Goal: Task Accomplishment & Management: Use online tool/utility

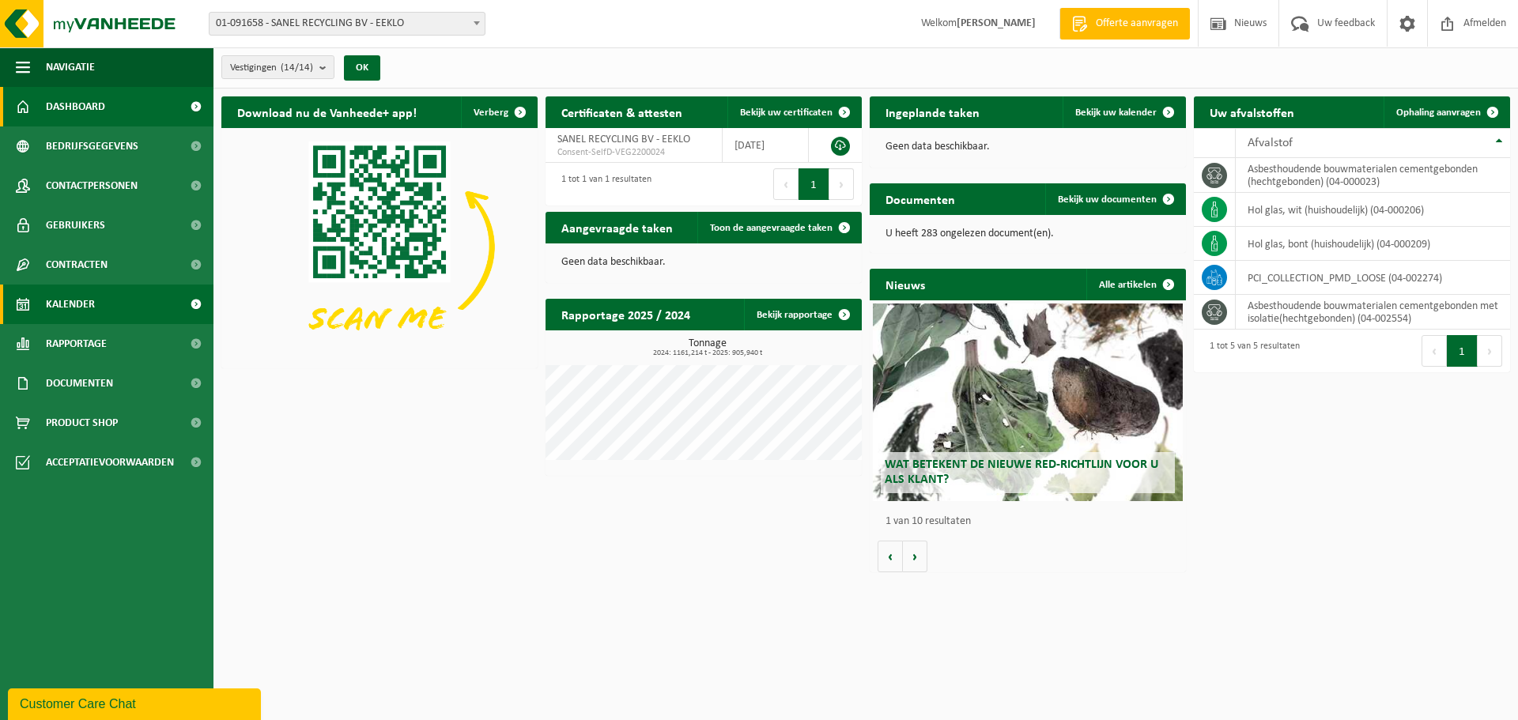
click at [76, 304] on span "Kalender" at bounding box center [70, 305] width 49 height 40
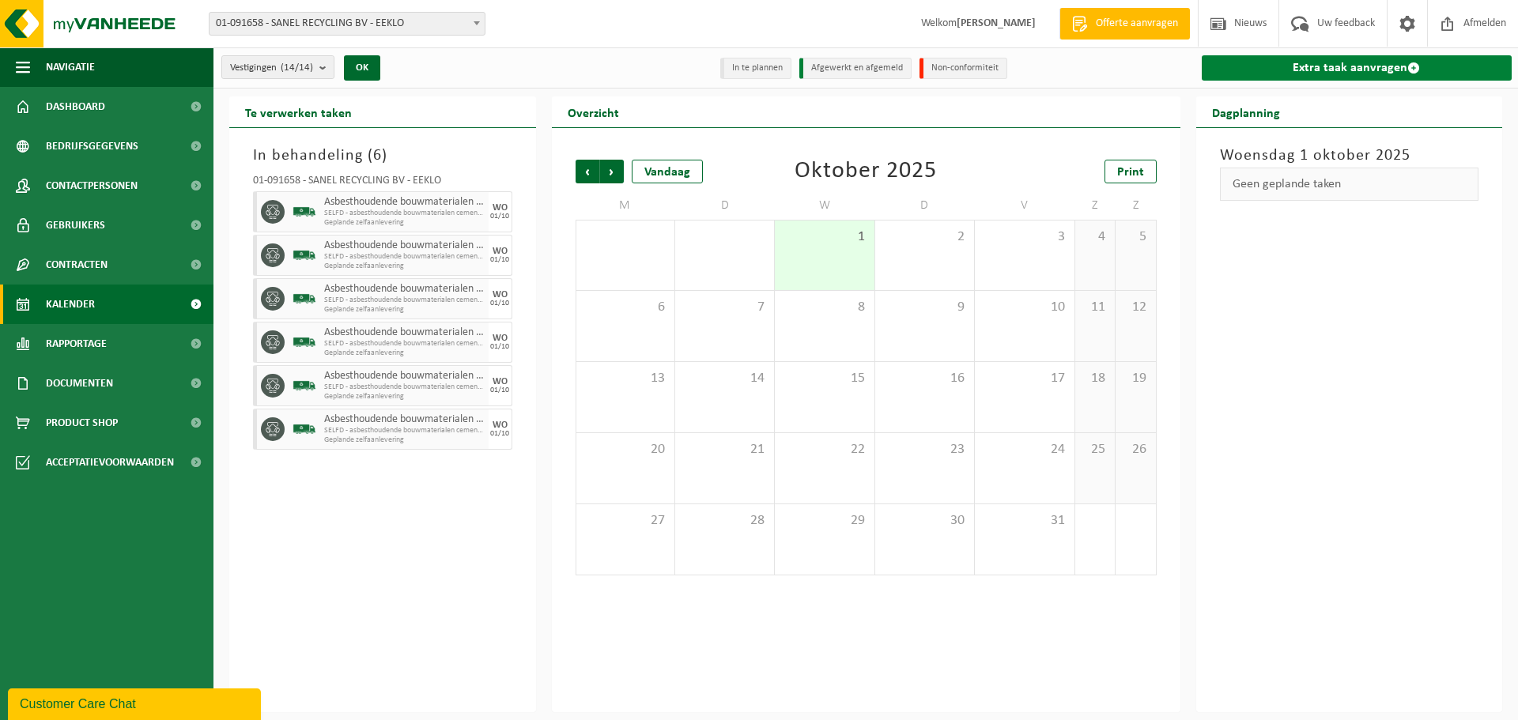
click at [1341, 68] on link "Extra taak aanvragen" at bounding box center [1357, 67] width 311 height 25
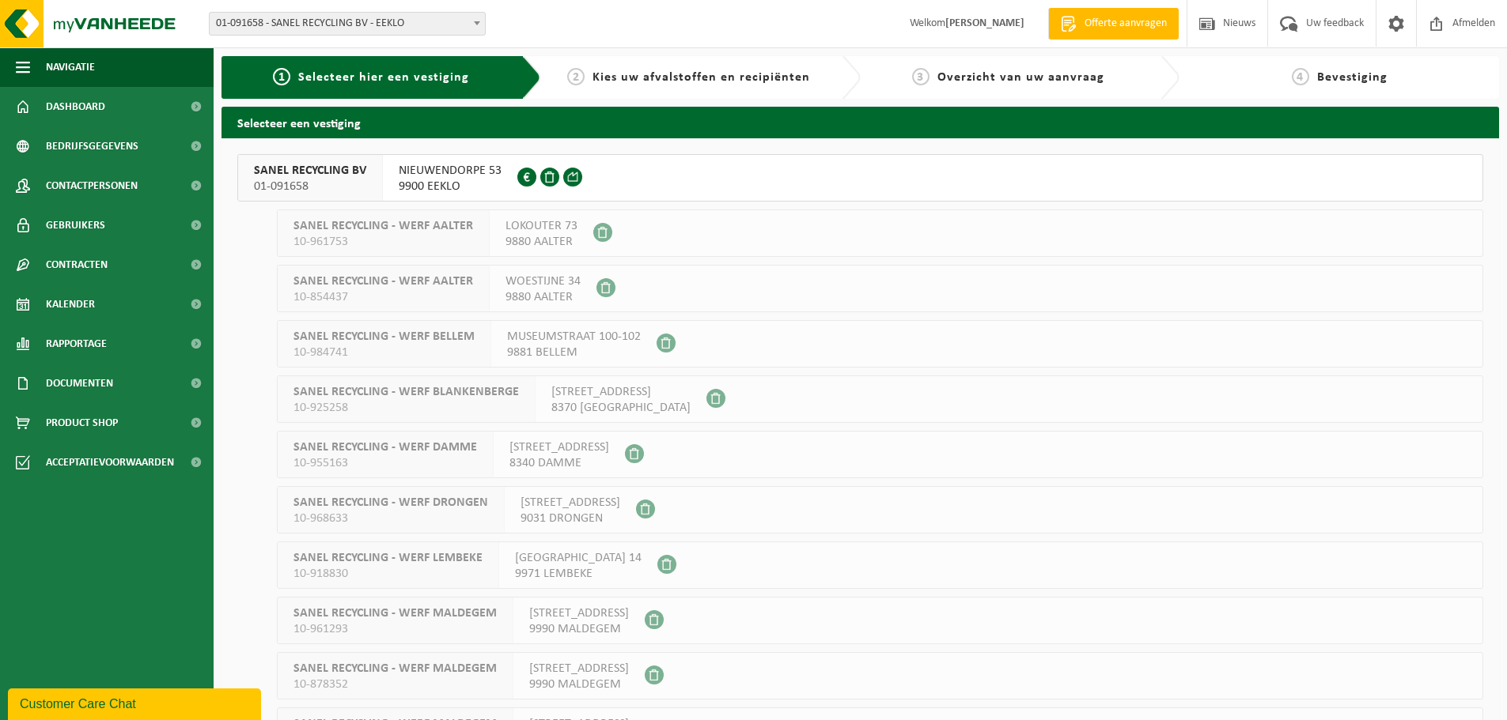
click at [286, 180] on span "01-091658" at bounding box center [310, 187] width 112 height 16
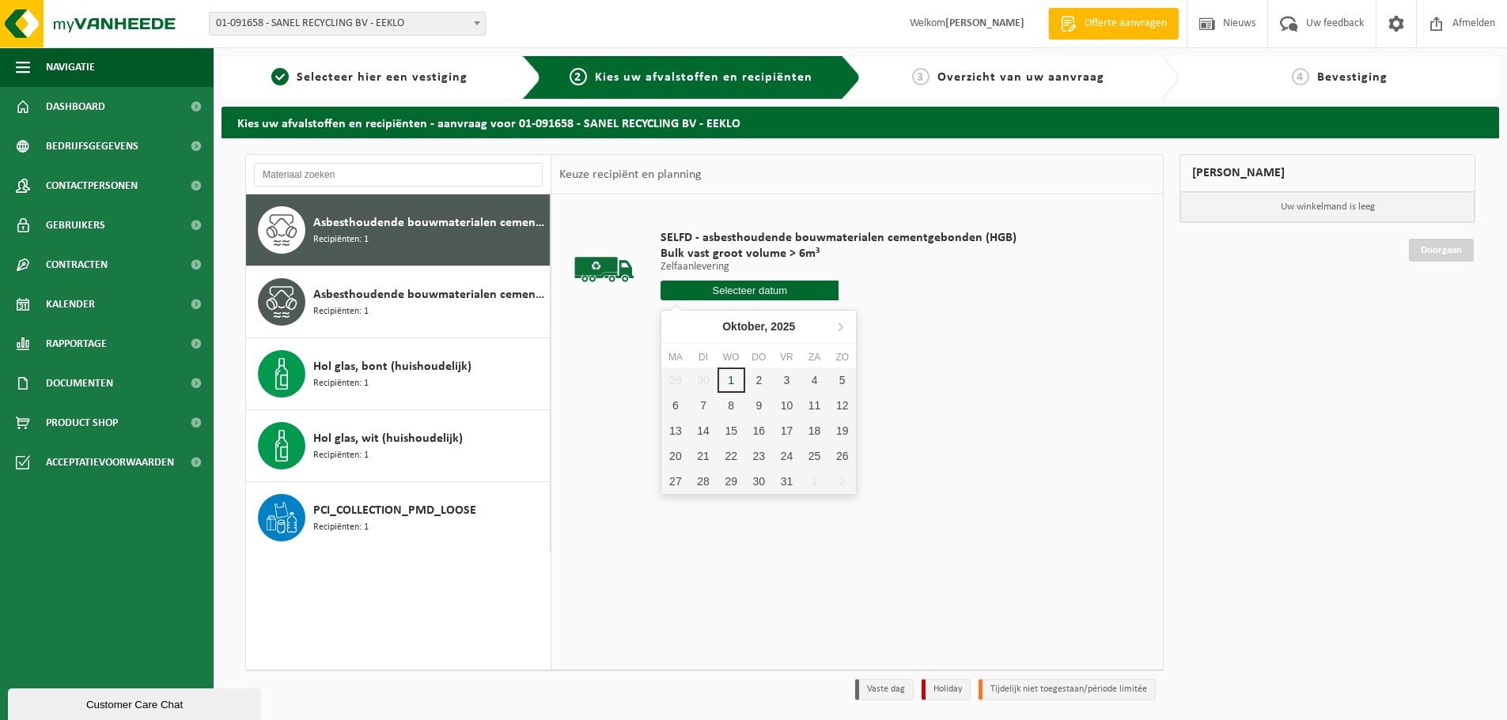
click at [765, 290] on input "text" at bounding box center [749, 291] width 178 height 20
click at [757, 379] on div "2" at bounding box center [759, 380] width 28 height 25
type input "Van [DATE]"
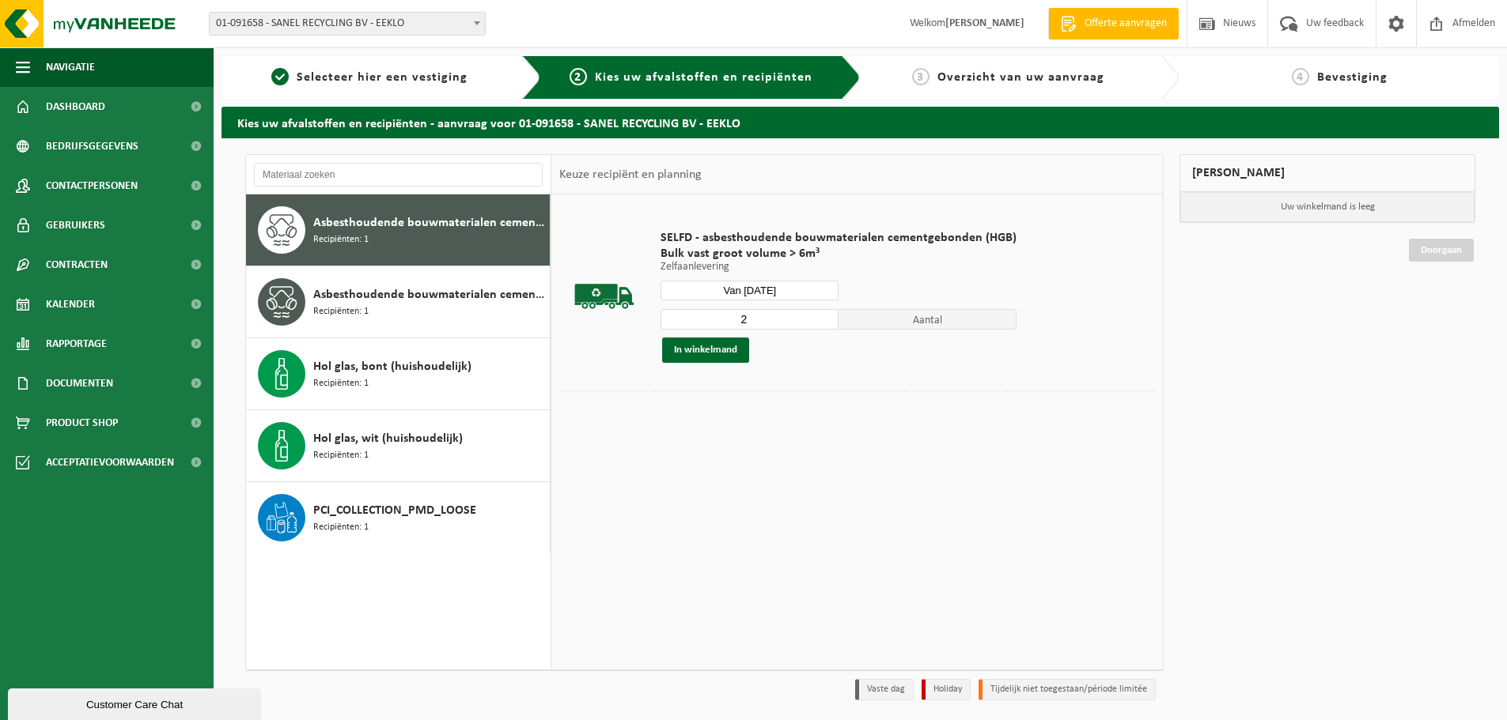
click at [819, 316] on input "2" at bounding box center [749, 319] width 178 height 21
click at [819, 316] on input "3" at bounding box center [749, 319] width 178 height 21
click at [819, 316] on input "4" at bounding box center [749, 319] width 178 height 21
click at [823, 316] on input "5" at bounding box center [749, 319] width 178 height 21
type input "6"
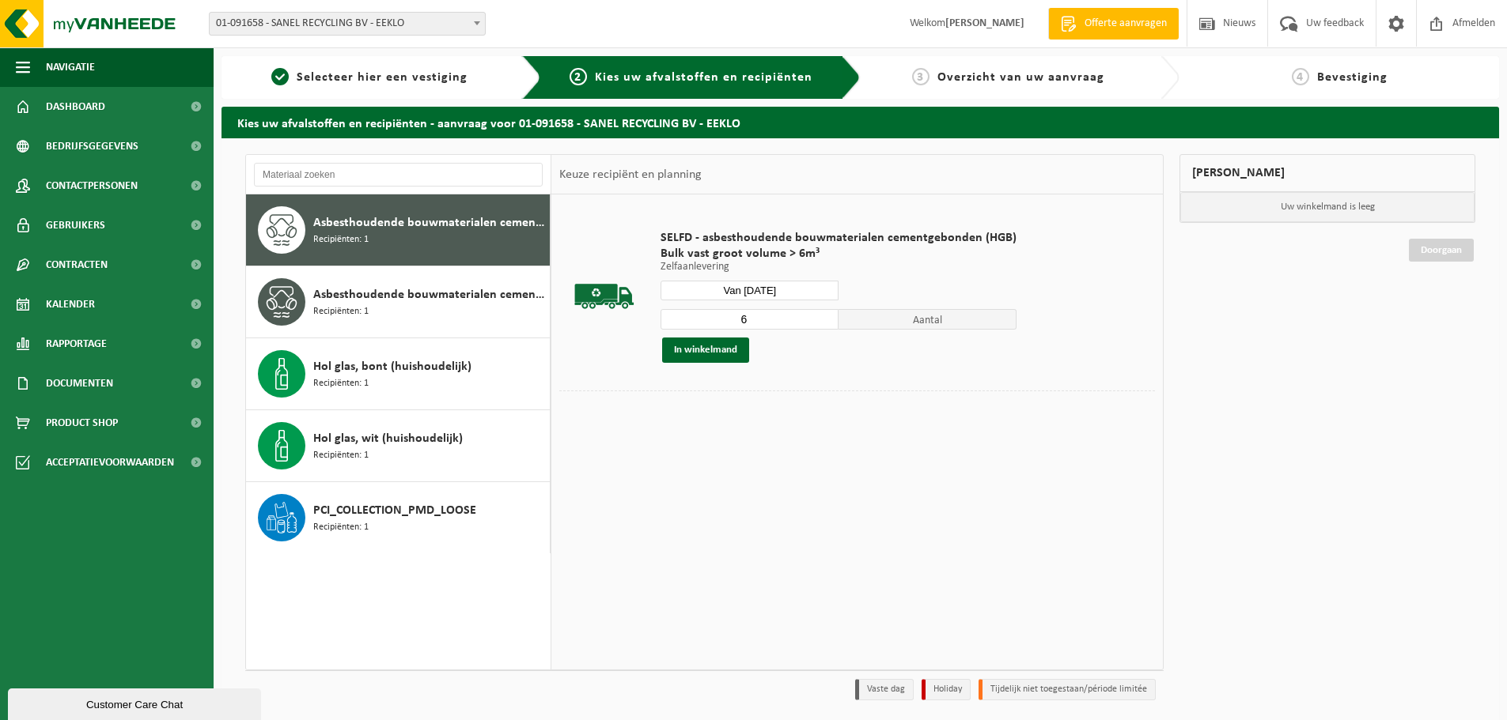
click at [823, 316] on input "6" at bounding box center [749, 319] width 178 height 21
click at [704, 349] on button "In winkelmand" at bounding box center [705, 350] width 87 height 25
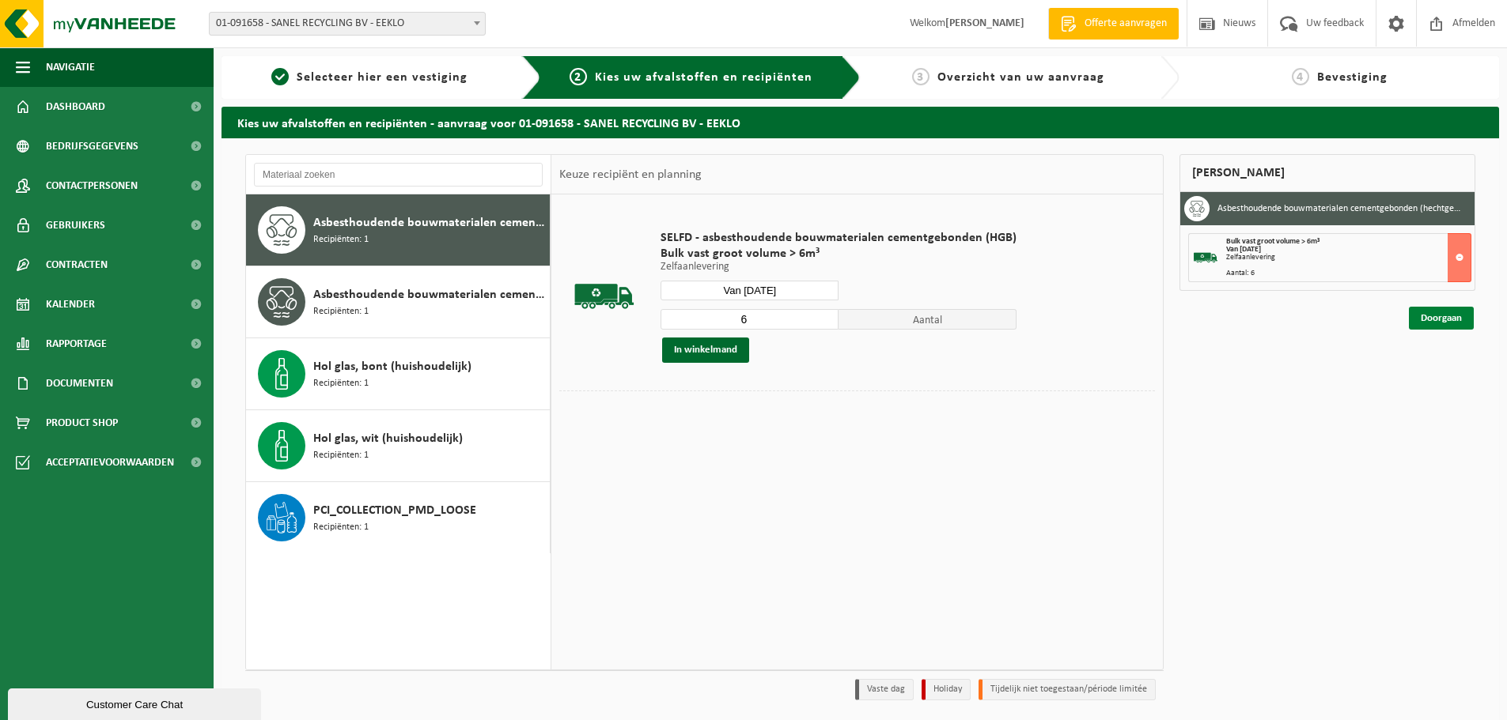
click at [1445, 313] on link "Doorgaan" at bounding box center [1441, 318] width 65 height 23
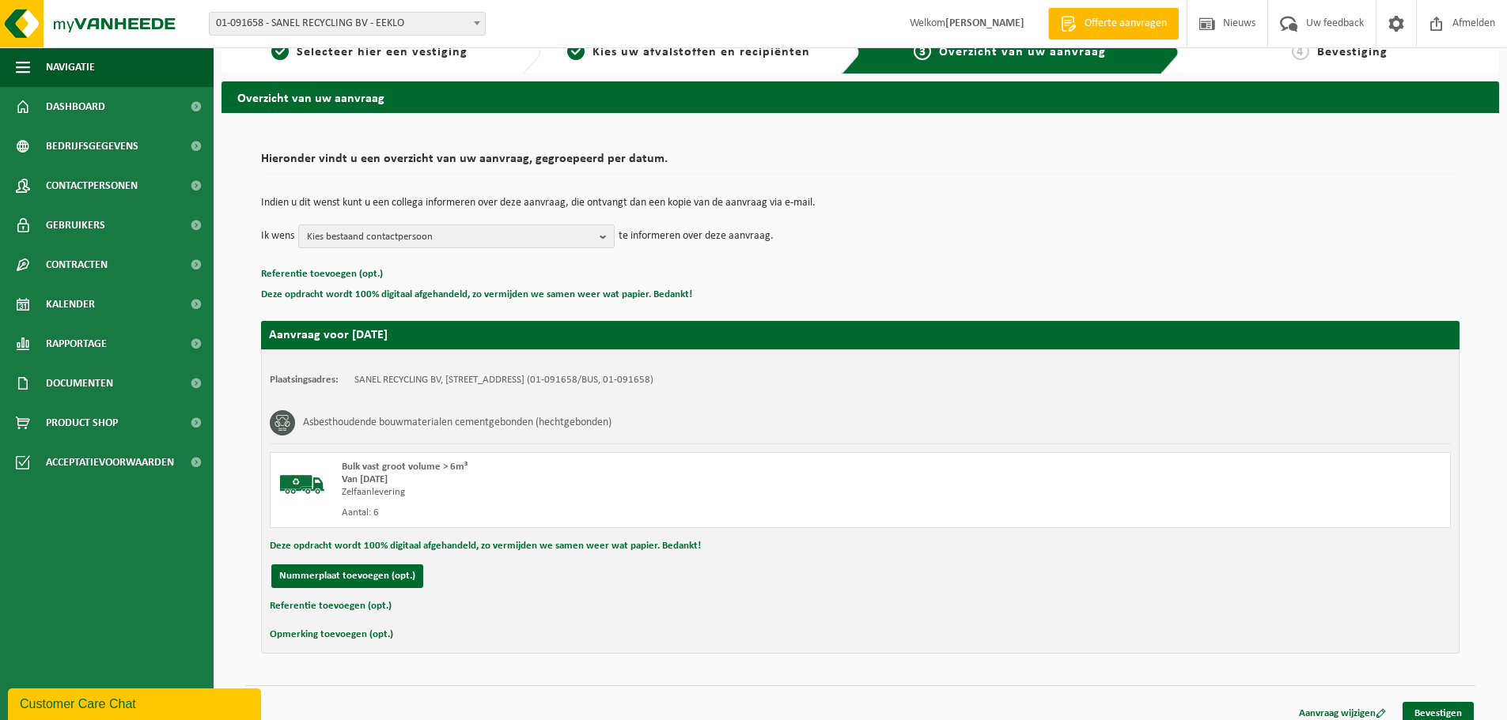
scroll to position [39, 0]
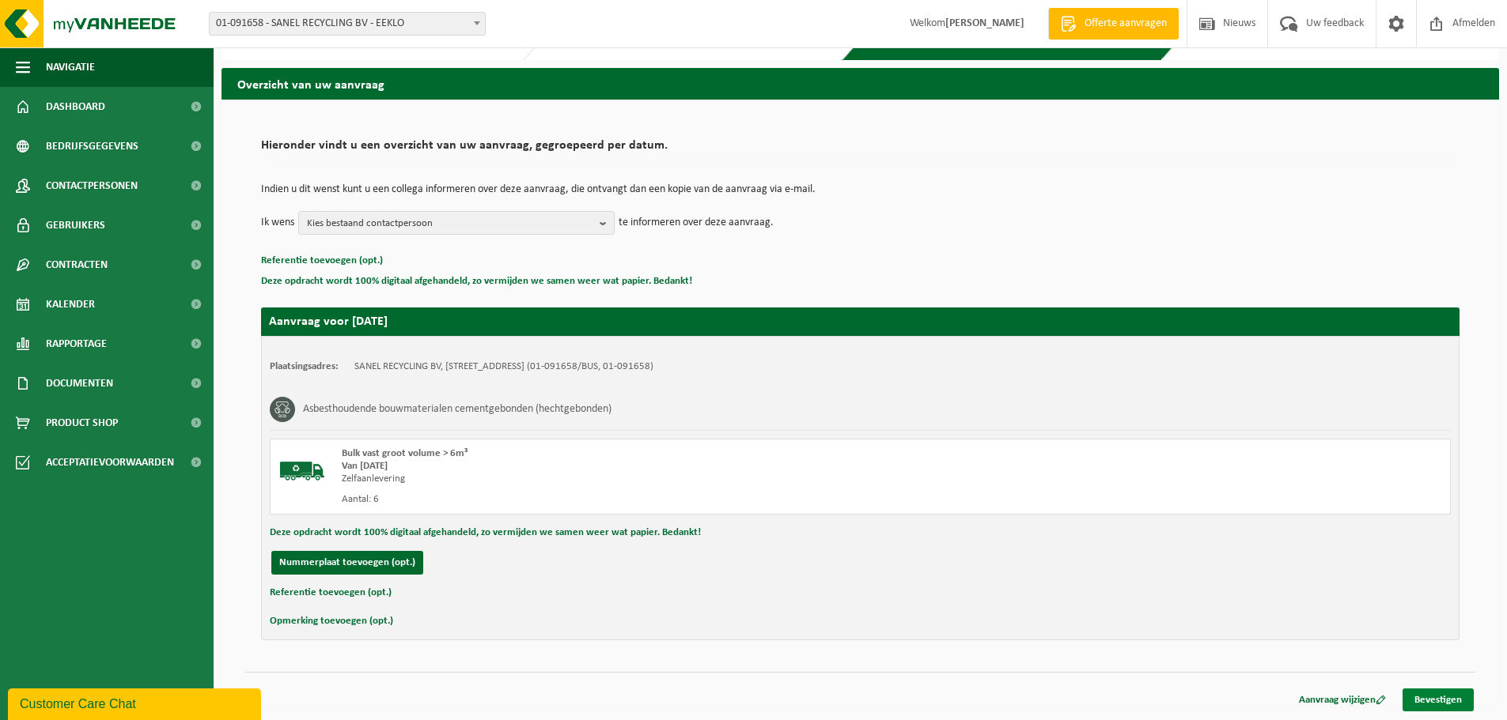
click at [1437, 701] on link "Bevestigen" at bounding box center [1437, 700] width 71 height 23
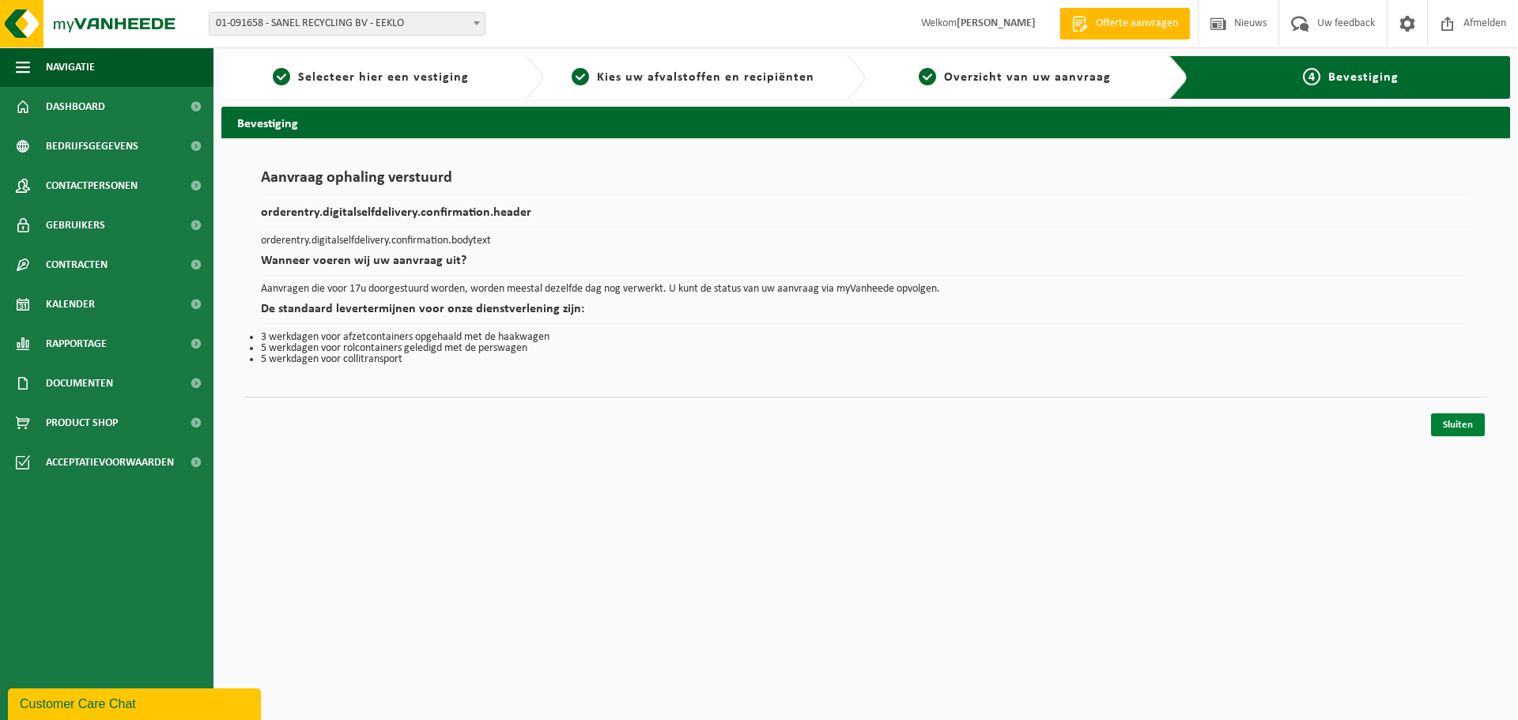
click at [1473, 424] on link "Sluiten" at bounding box center [1458, 425] width 54 height 23
